Goal: Obtain resource: Download file/media

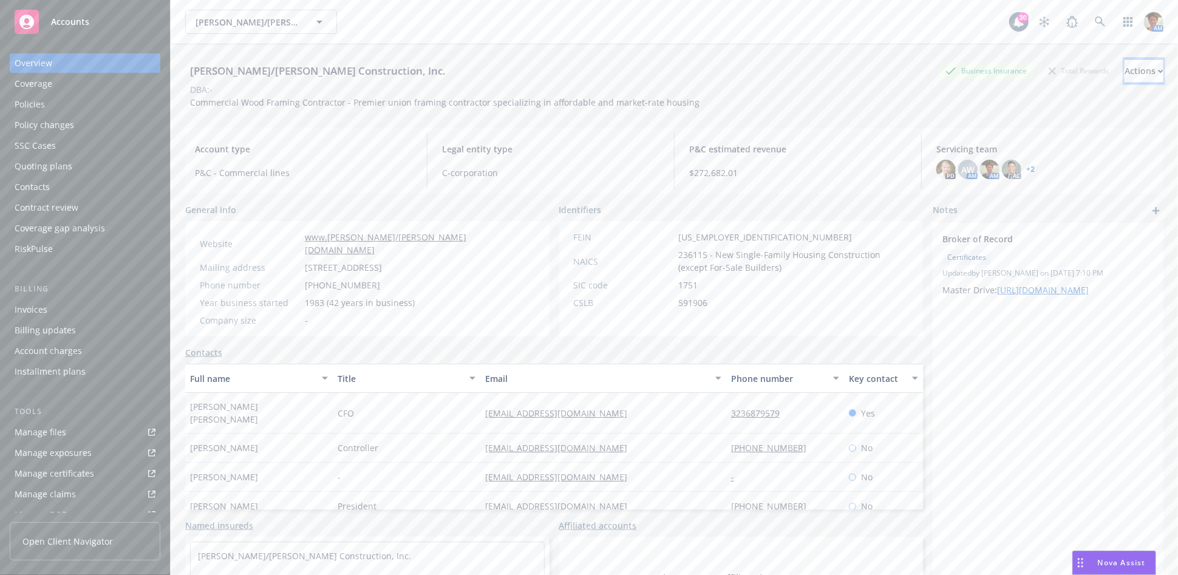
click at [1125, 71] on div "Actions" at bounding box center [1144, 71] width 39 height 23
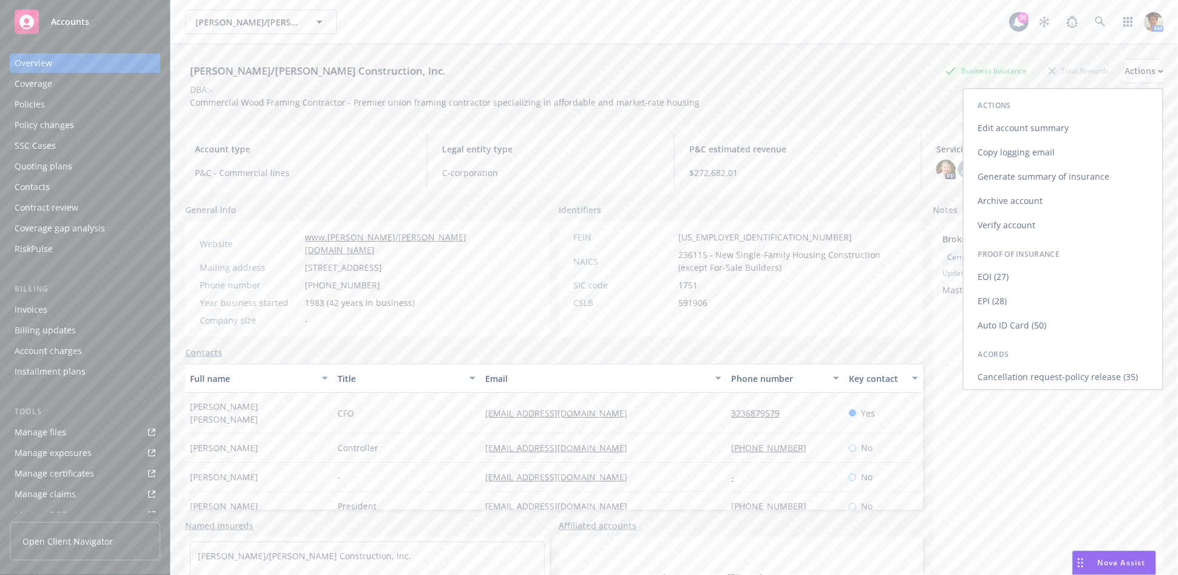
click at [1016, 153] on link "Copy logging email" at bounding box center [1063, 152] width 199 height 24
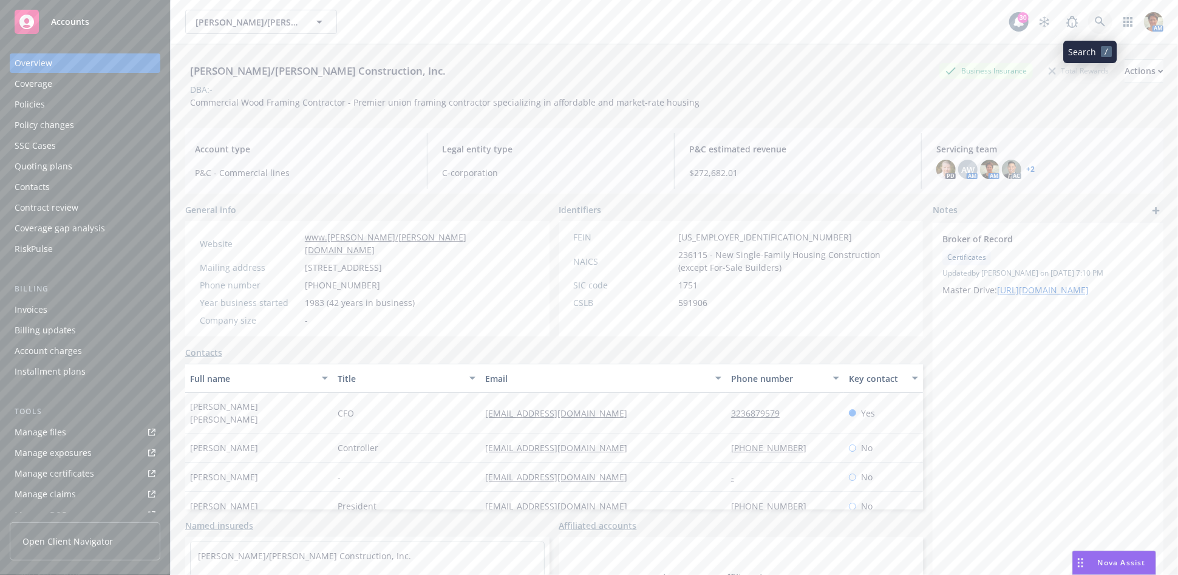
click at [1088, 25] on link at bounding box center [1100, 22] width 24 height 24
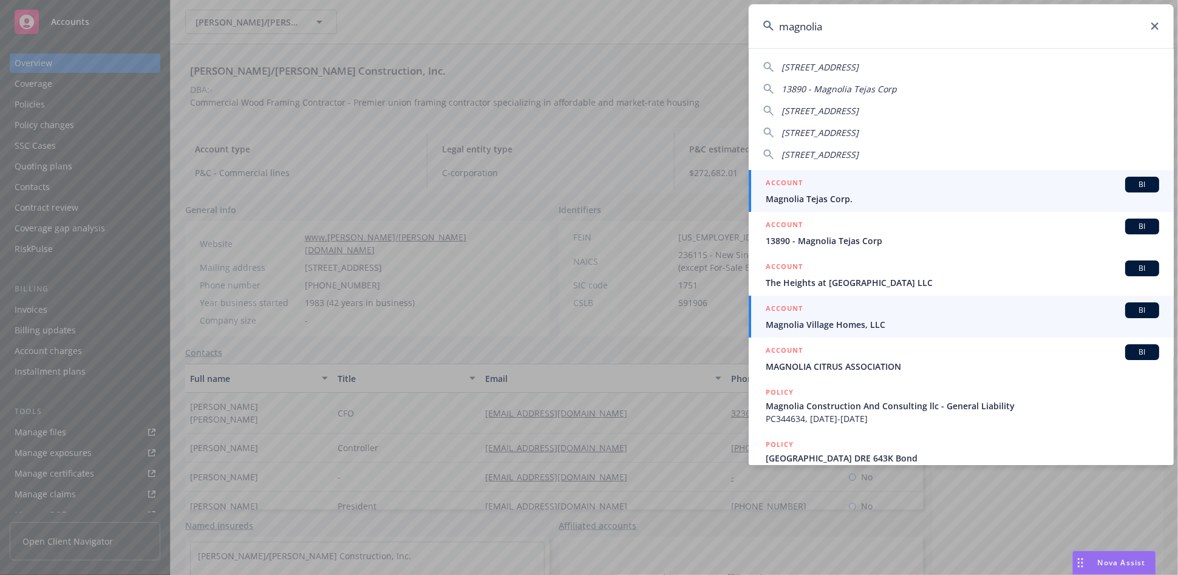
type input "magnolia"
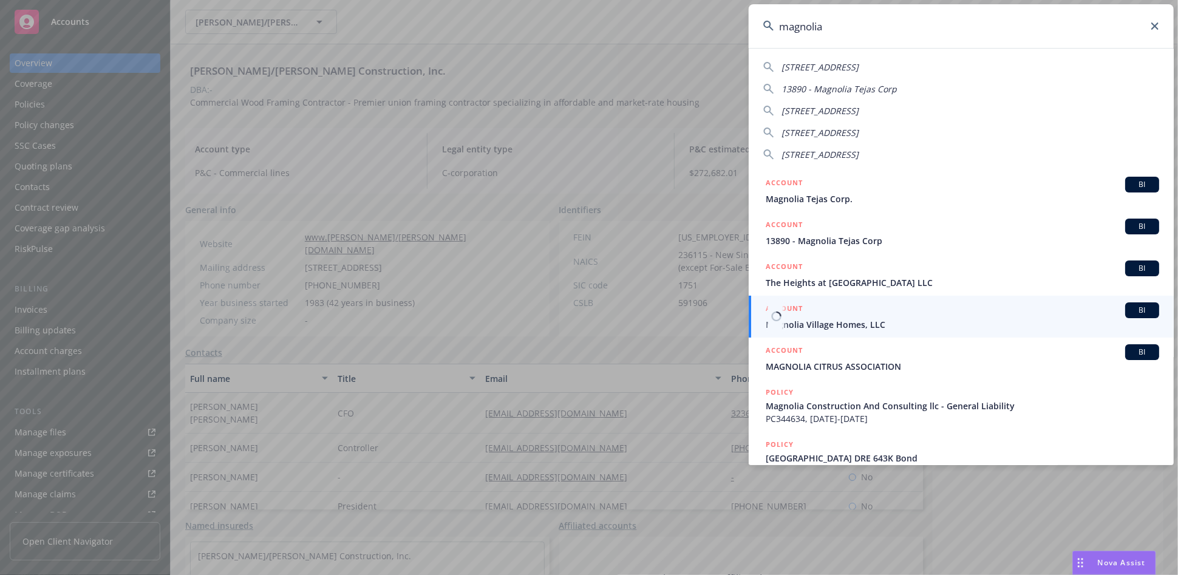
click at [800, 318] on span "Magnolia Village Homes, LLC" at bounding box center [962, 324] width 393 height 13
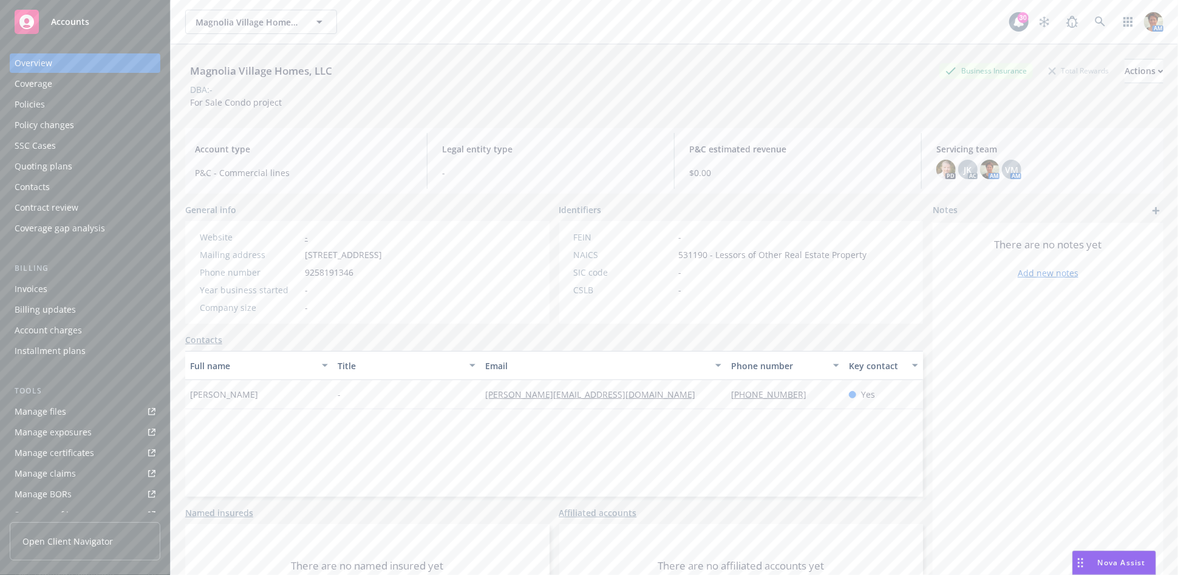
click at [40, 165] on div "Quoting plans" at bounding box center [44, 166] width 58 height 19
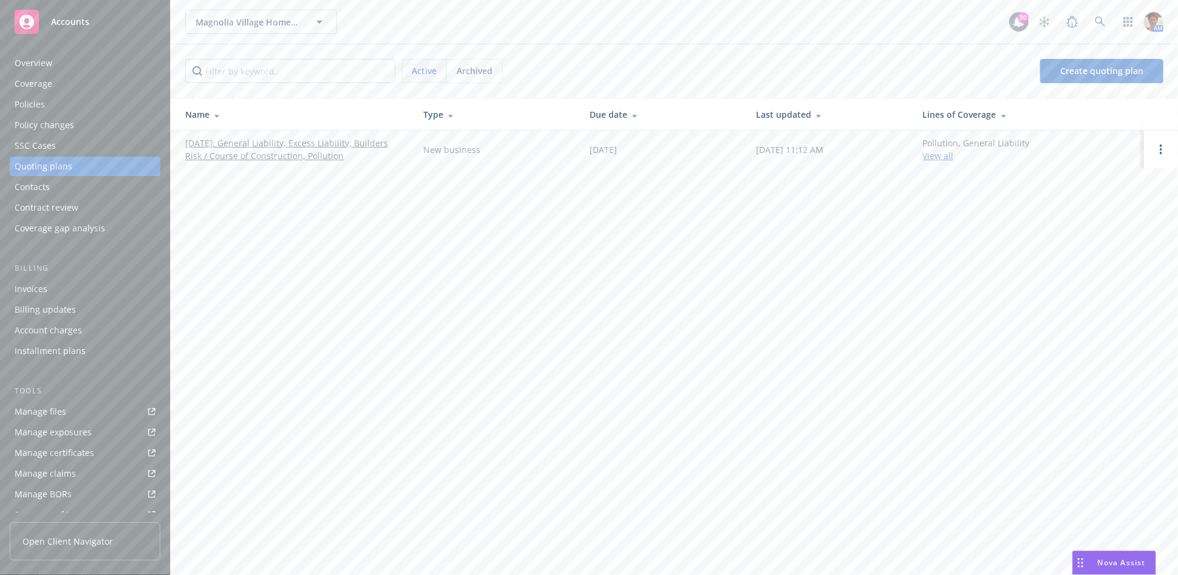
click at [274, 154] on link "[DATE]: General Liability, Excess Liability, Builders Risk / Course of Construc…" at bounding box center [294, 150] width 219 height 26
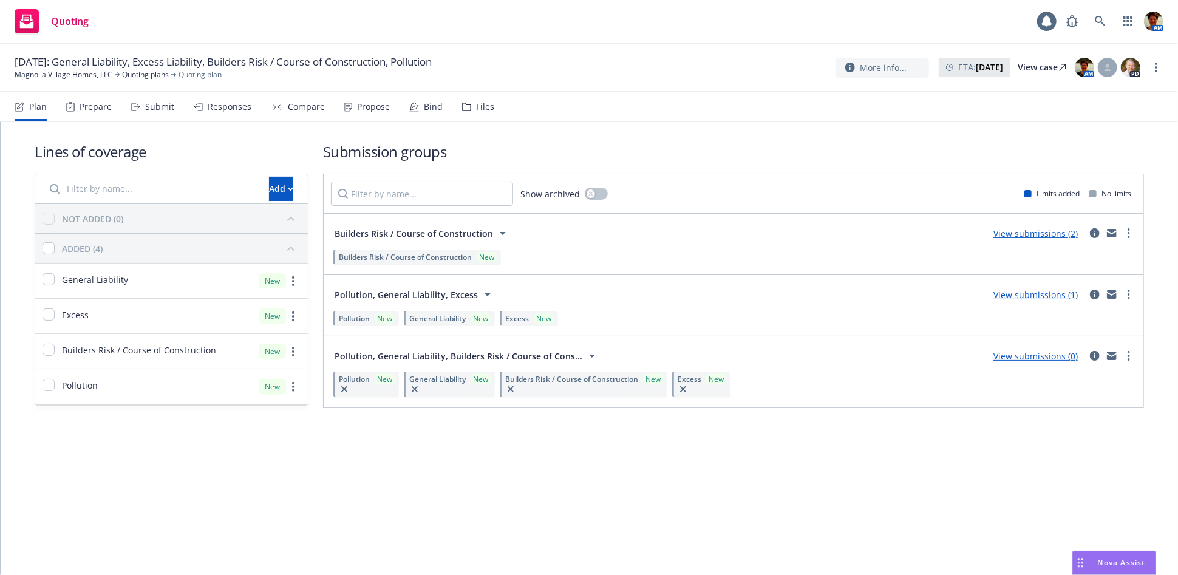
click at [477, 108] on div "Files" at bounding box center [485, 107] width 18 height 10
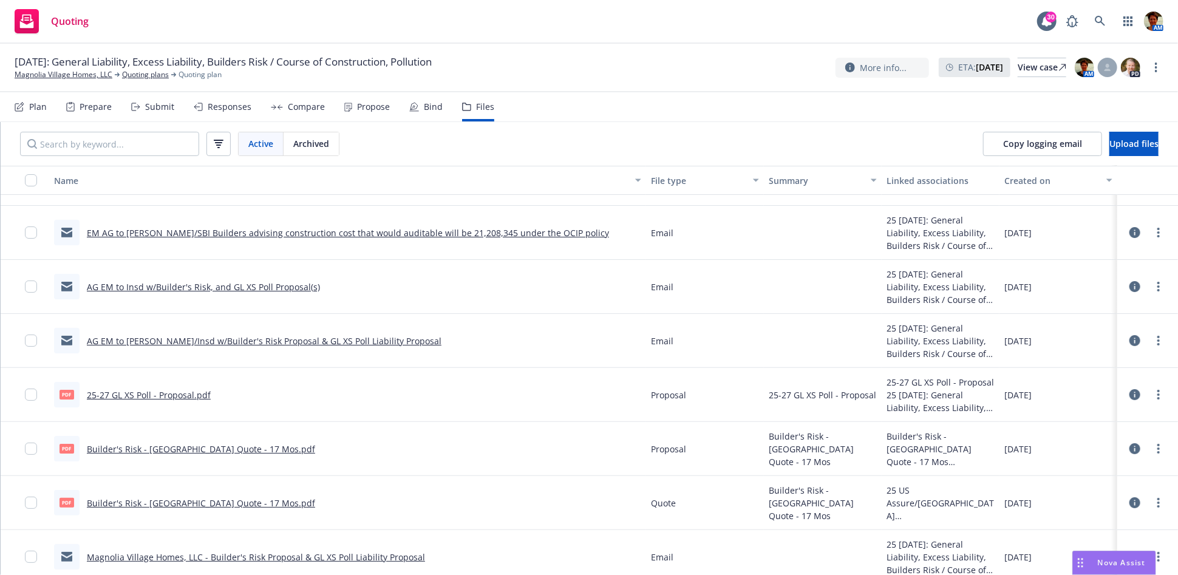
scroll to position [67, 0]
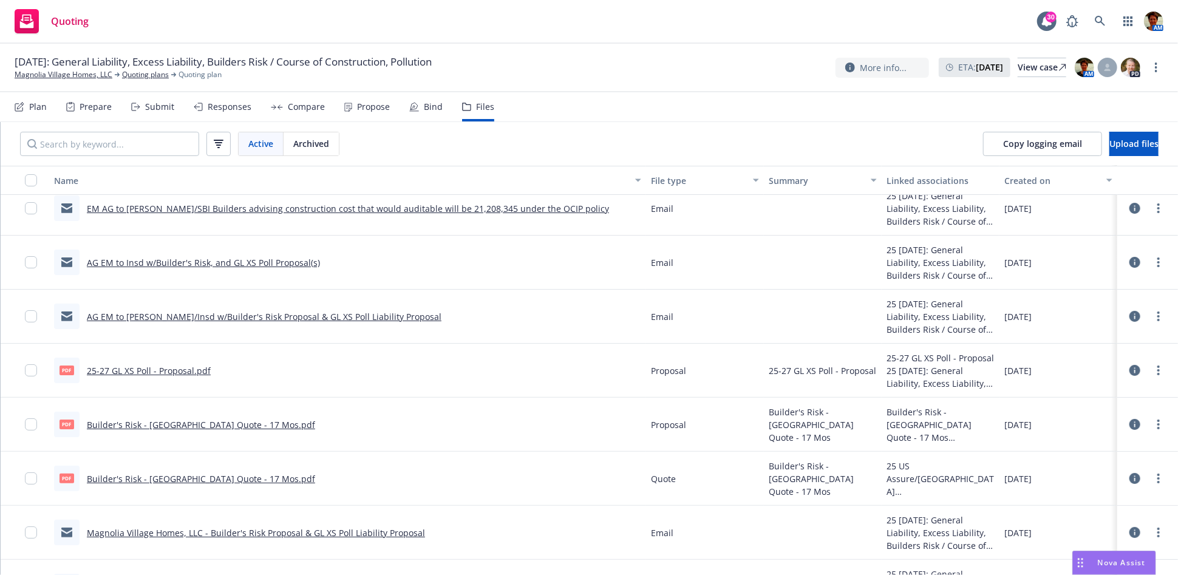
click at [149, 368] on link "25-27 GL XS Poll - Proposal.pdf" at bounding box center [149, 371] width 124 height 12
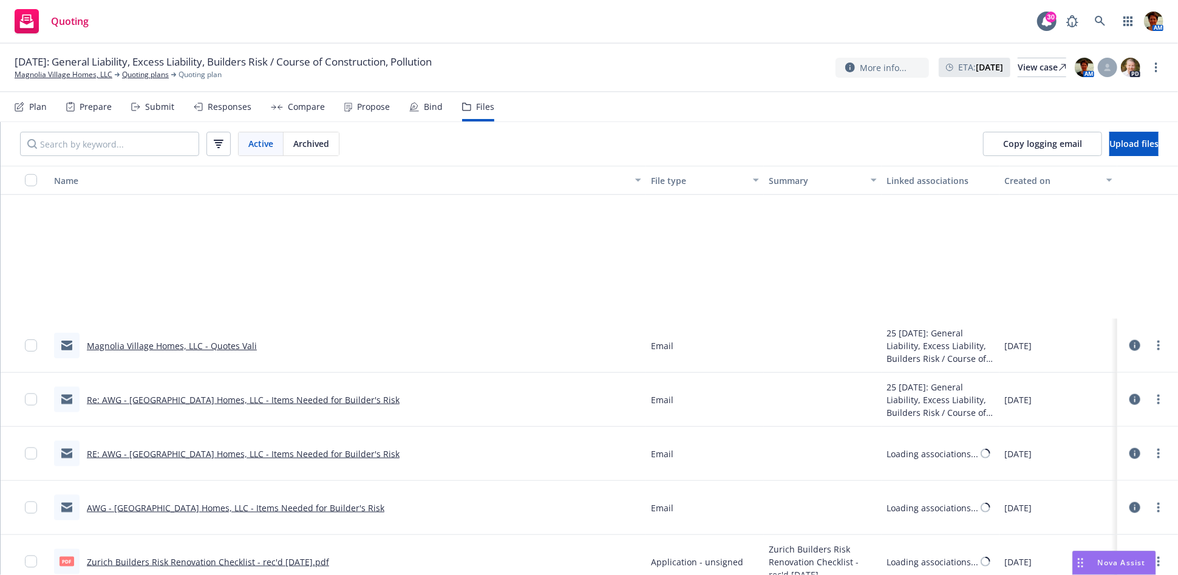
scroll to position [1146, 0]
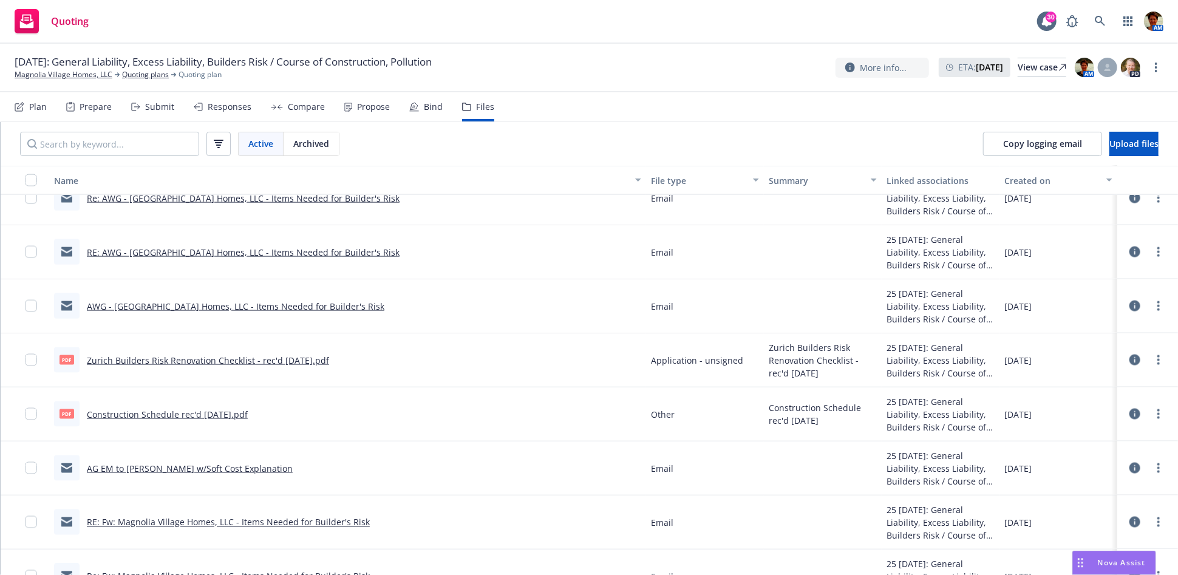
click at [192, 414] on link "Construction Schedule rec'd 6-1-2025.pdf" at bounding box center [167, 415] width 161 height 12
click at [101, 78] on link "Magnolia Village Homes, LLC" at bounding box center [64, 74] width 98 height 11
